Goal: Register for event/course

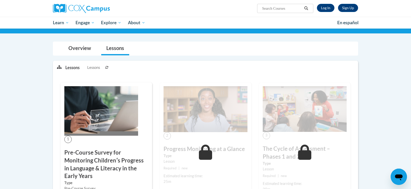
scroll to position [36, 0]
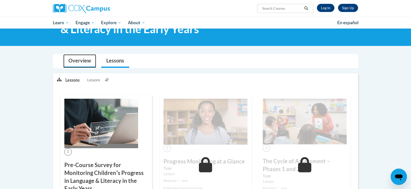
click at [77, 60] on link "Overview" at bounding box center [79, 60] width 33 height 13
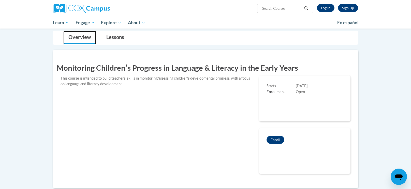
scroll to position [60, 0]
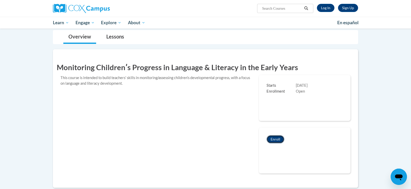
click at [276, 141] on button "Enroll" at bounding box center [276, 139] width 18 height 8
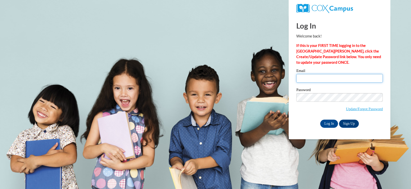
click at [323, 79] on input "Email" at bounding box center [339, 78] width 86 height 9
type input "mcgilld@gjps.org"
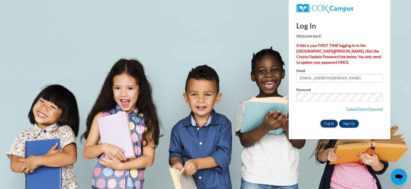
click at [330, 125] on input "Log In" at bounding box center [329, 123] width 18 height 8
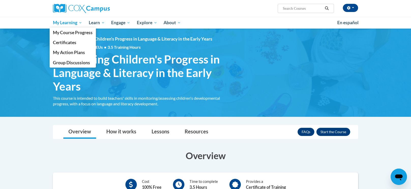
click at [77, 20] on span "My Learning" at bounding box center [67, 23] width 29 height 6
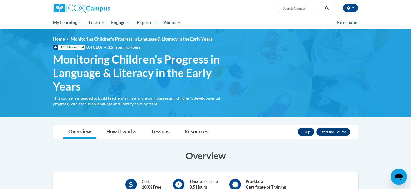
click at [175, 50] on div "<en>My Learning</en><fr>New fr_My Learning</fr><it>New it_My Learning</it><de>N…" at bounding box center [205, 72] width 321 height 73
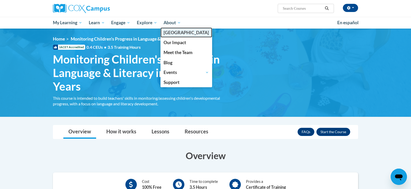
click at [179, 28] on link "[GEOGRAPHIC_DATA]" at bounding box center [187, 32] width 52 height 10
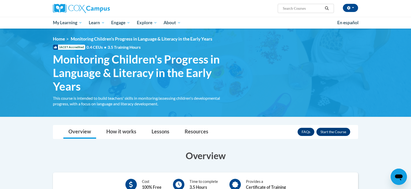
click at [53, 74] on h1 "Monitoring Children's Progress in Language & Literacy in the Early Years This c…" at bounding box center [140, 72] width 183 height 40
click at [353, 7] on span "button" at bounding box center [353, 7] width 2 height 1
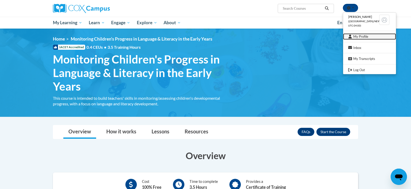
click at [368, 38] on link "My Profile" at bounding box center [369, 36] width 53 height 6
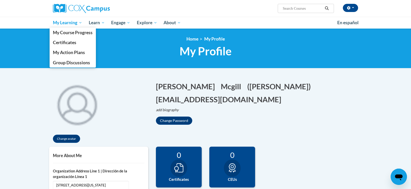
click at [62, 22] on span "My Learning" at bounding box center [67, 23] width 29 height 6
click at [86, 36] on link "My Course Progress" at bounding box center [73, 32] width 46 height 10
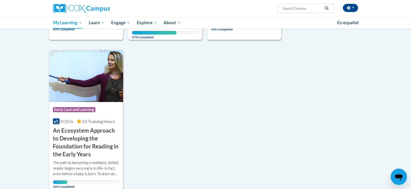
scroll to position [178, 0]
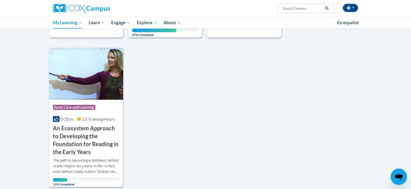
click at [67, 134] on h3 "An Ecosystem Approach to Developing the Foundation for Reading in the Early Yea…" at bounding box center [86, 139] width 66 height 31
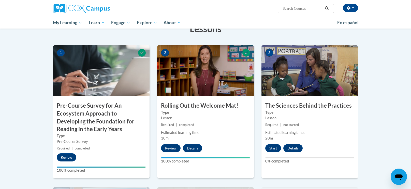
scroll to position [99, 0]
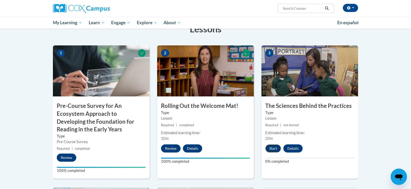
click at [278, 150] on button "Start" at bounding box center [273, 148] width 16 height 8
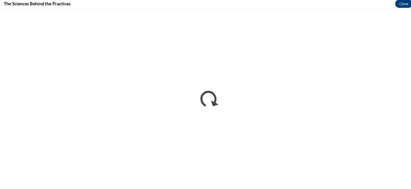
scroll to position [151, 0]
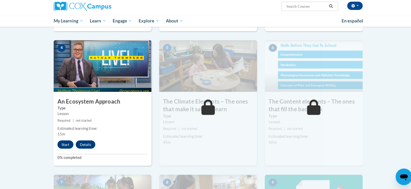
scroll to position [245, 0]
click at [60, 146] on button "Start" at bounding box center [65, 144] width 16 height 8
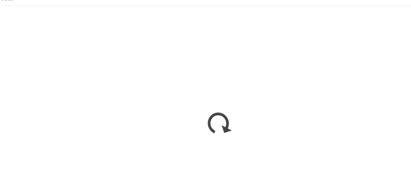
scroll to position [266, 0]
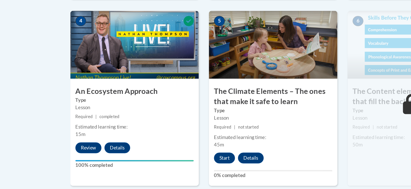
scroll to position [234, 0]
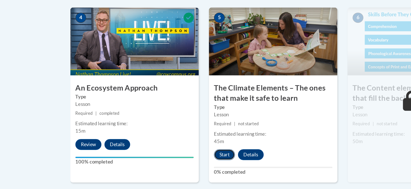
click at [171, 164] on button "Start" at bounding box center [169, 162] width 16 height 8
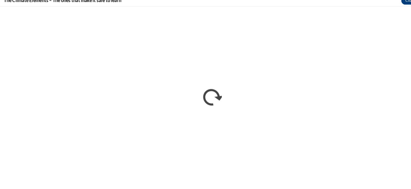
scroll to position [235, 0]
